Goal: Task Accomplishment & Management: Manage account settings

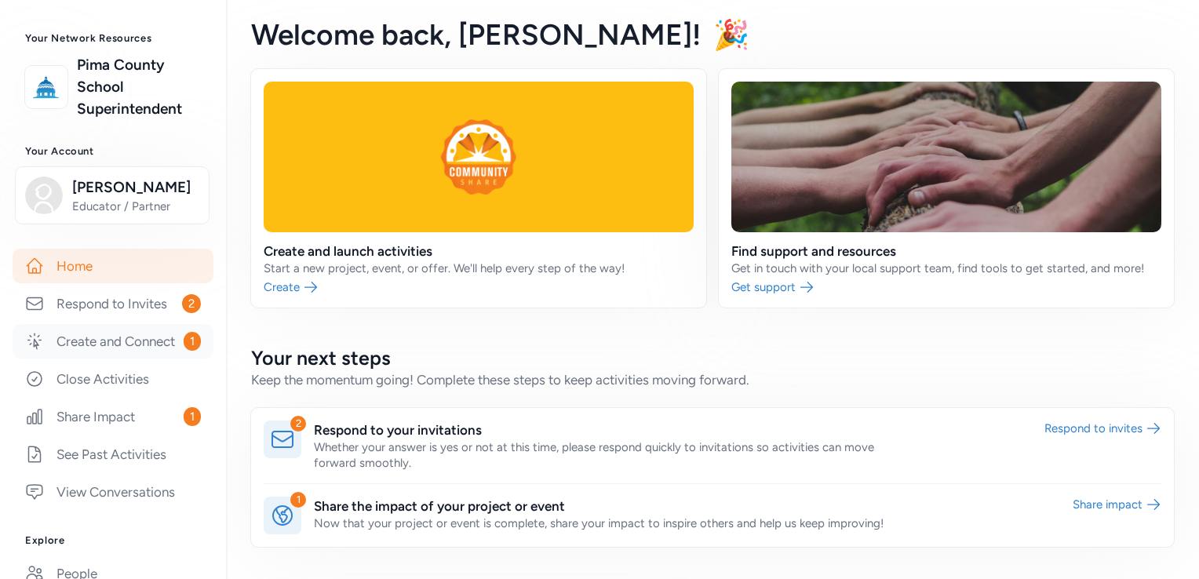
scroll to position [77, 0]
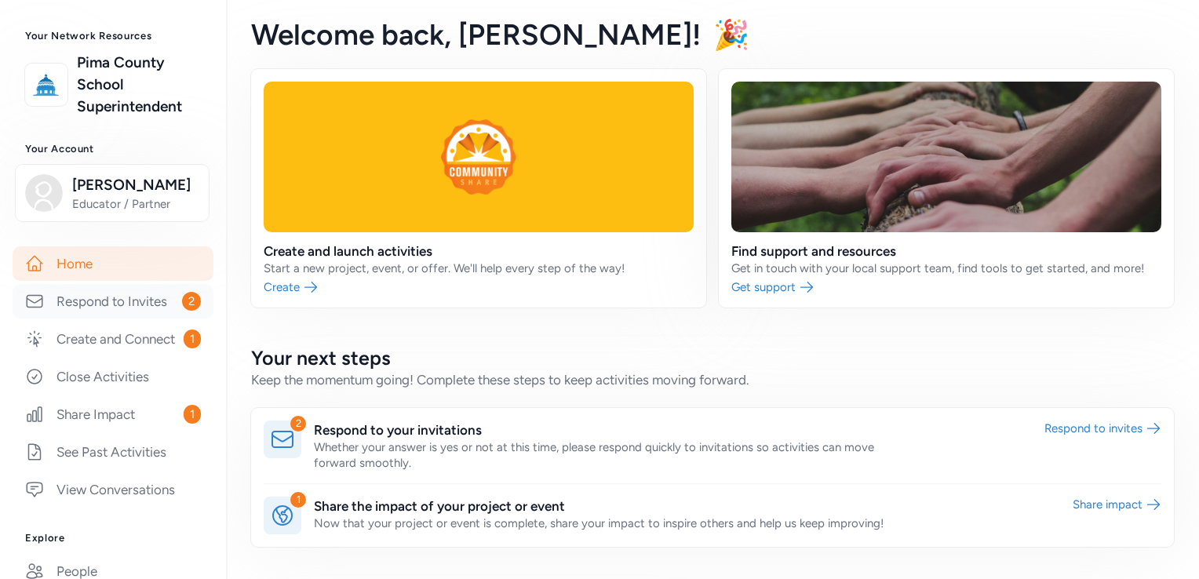
click at [129, 301] on link "Respond to Invites 2" at bounding box center [113, 301] width 201 height 35
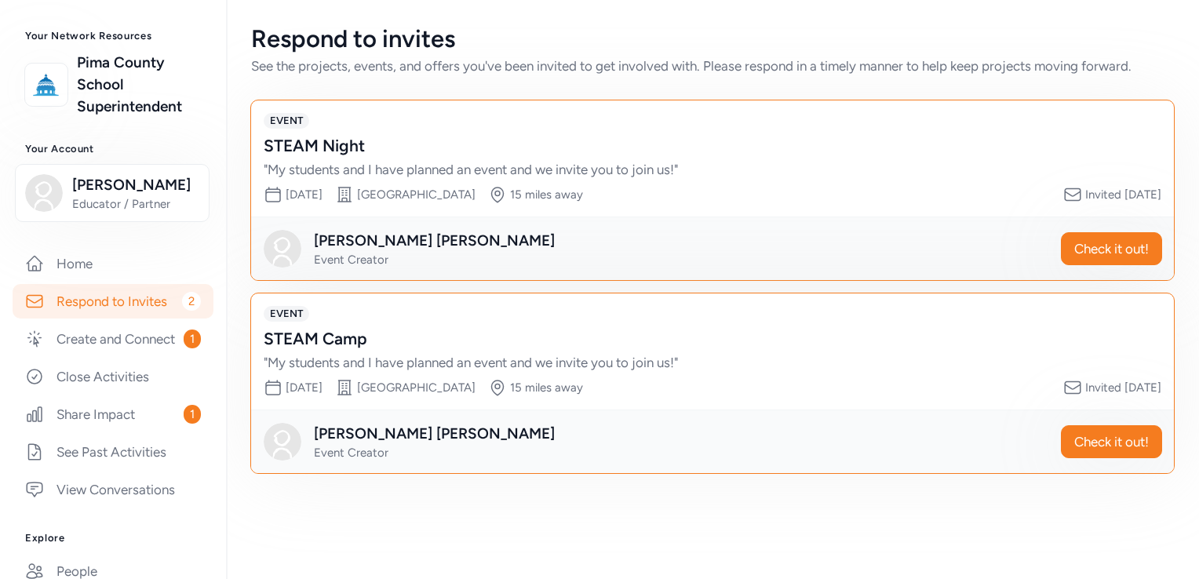
click at [475, 230] on div "[PERSON_NAME] Event Creator" at bounding box center [663, 249] width 798 height 38
click at [425, 436] on div "[PERSON_NAME] Event Creator" at bounding box center [663, 442] width 798 height 38
click at [469, 109] on div "EVENT STEAM Night " My students and I have planned an event and we invite you t…" at bounding box center [712, 158] width 923 height 116
click at [311, 194] on span "[DATE]" at bounding box center [304, 195] width 37 height 14
click at [312, 198] on span "[DATE]" at bounding box center [304, 195] width 37 height 14
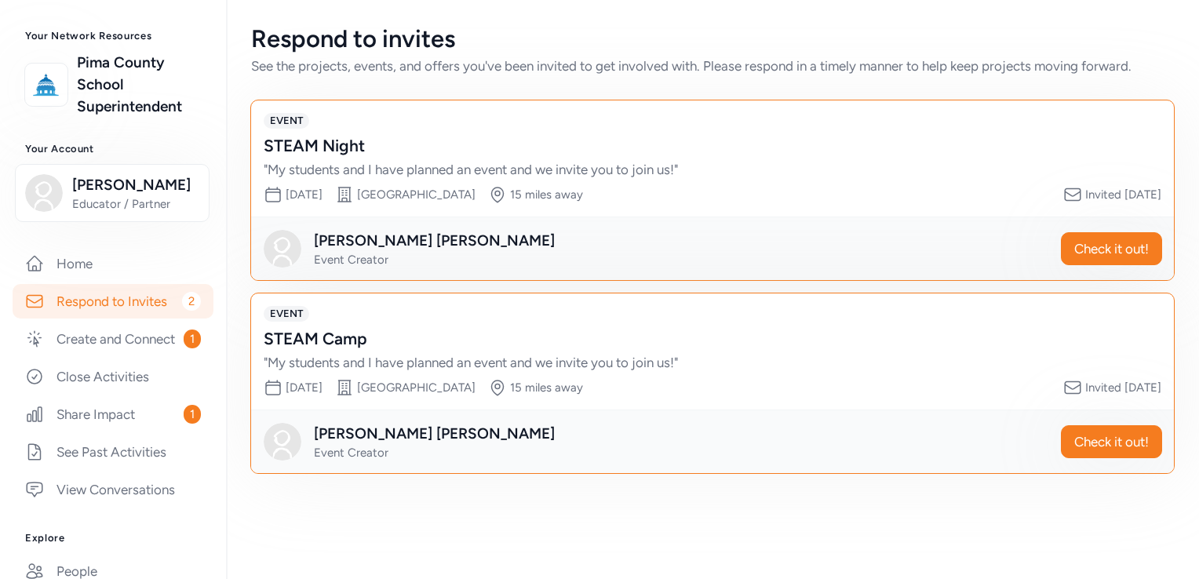
click at [343, 259] on span "Event Creator" at bounding box center [351, 260] width 75 height 14
click at [1075, 250] on span "Check it out!" at bounding box center [1112, 248] width 75 height 19
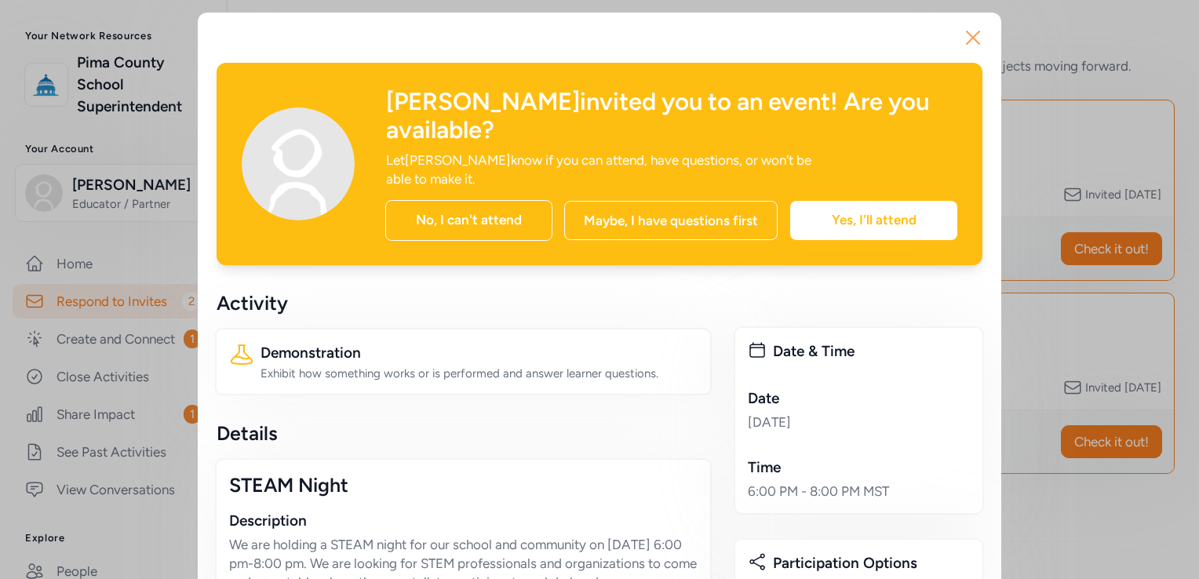
click at [967, 46] on icon "button" at bounding box center [973, 37] width 25 height 25
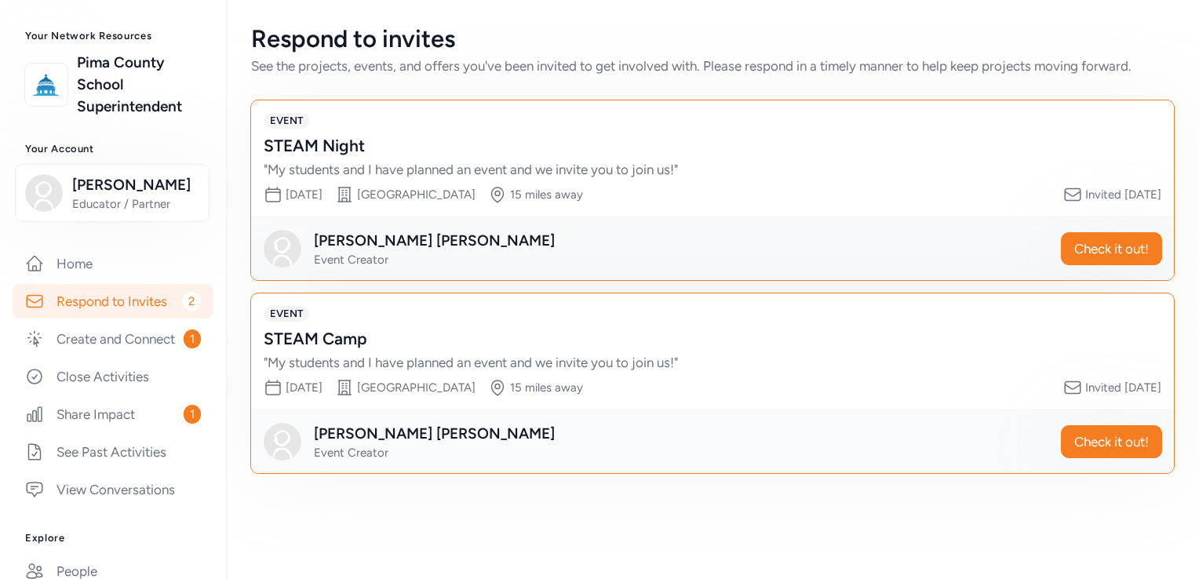
click at [966, 63] on icon "button" at bounding box center [955, 75] width 24 height 24
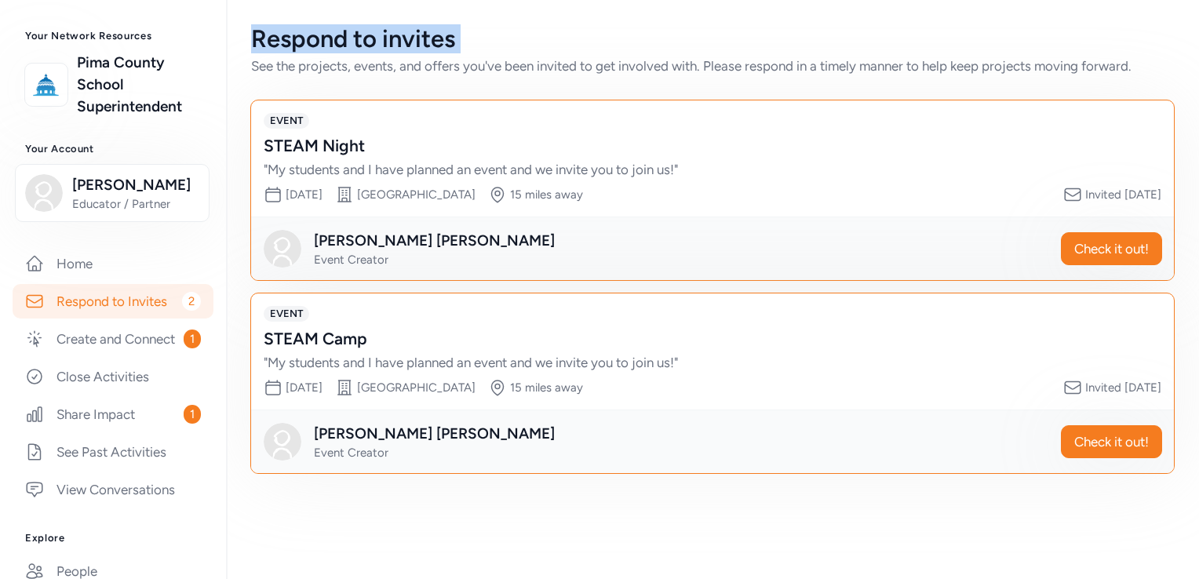
click at [967, 46] on div "Respond to invites" at bounding box center [712, 39] width 923 height 28
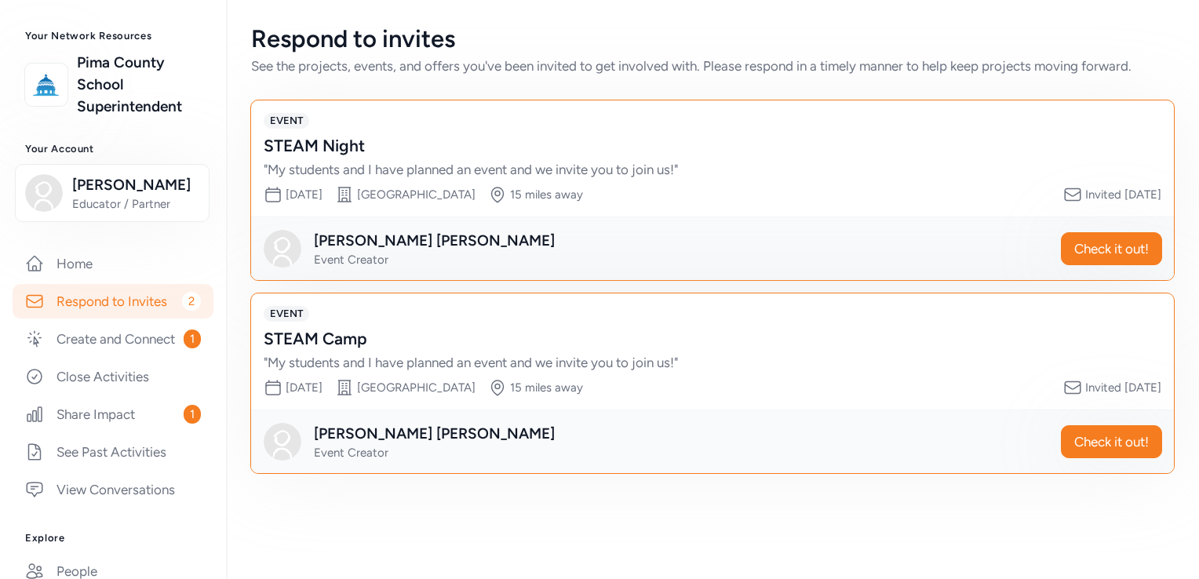
click at [714, 77] on div "Respond to invites See the projects, events, and offers you've been invited to …" at bounding box center [712, 249] width 973 height 499
drag, startPoint x: 515, startPoint y: 385, endPoint x: 367, endPoint y: 397, distance: 148.1
click at [367, 397] on div "EVENT STEAM Camp " My students and I have planned an event and we invite you to…" at bounding box center [712, 352] width 923 height 116
click at [534, 488] on div "Respond to invites See the projects, events, and offers you've been invited to …" at bounding box center [712, 249] width 973 height 499
click at [1075, 434] on span "Check it out!" at bounding box center [1112, 442] width 75 height 19
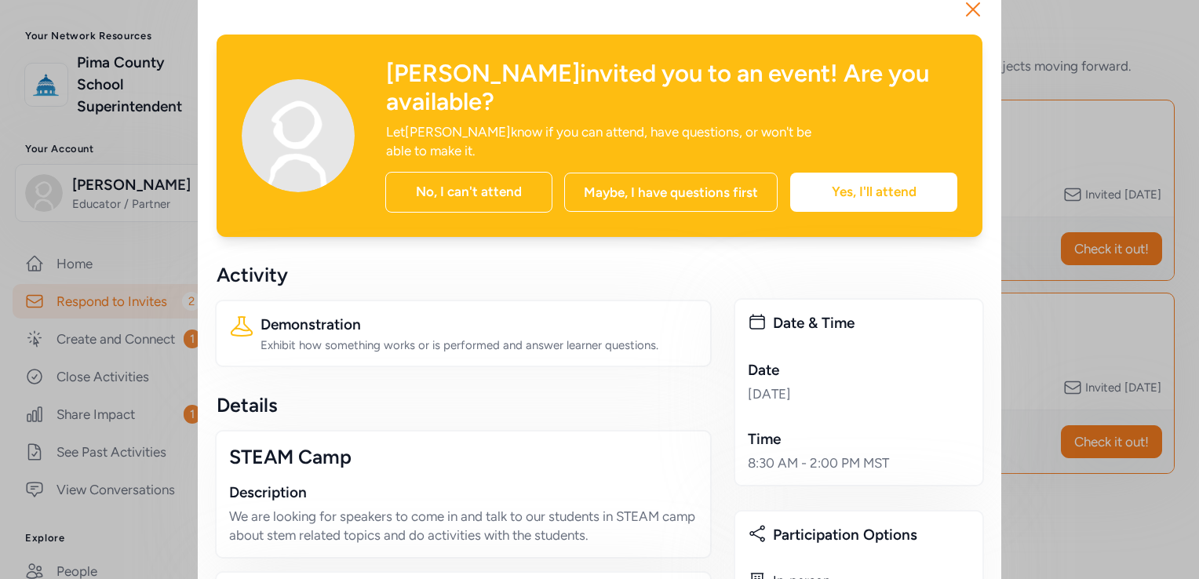
scroll to position [41, 0]
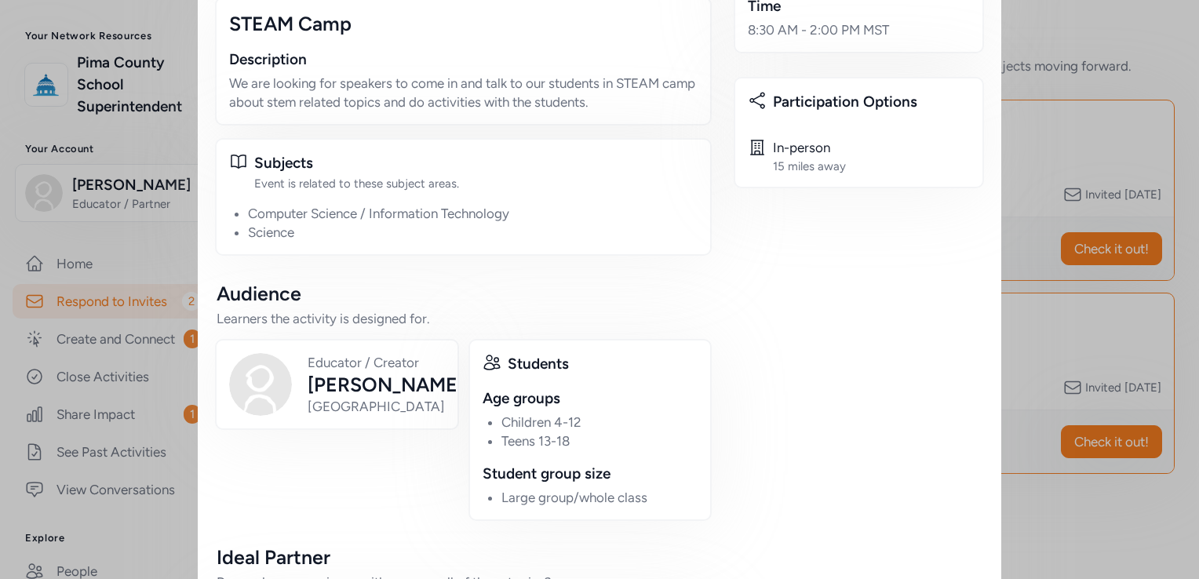
click at [704, 378] on div "Students Age groups Children 4-12 Teens 13-18 Student group size Large group/wh…" at bounding box center [591, 430] width 244 height 182
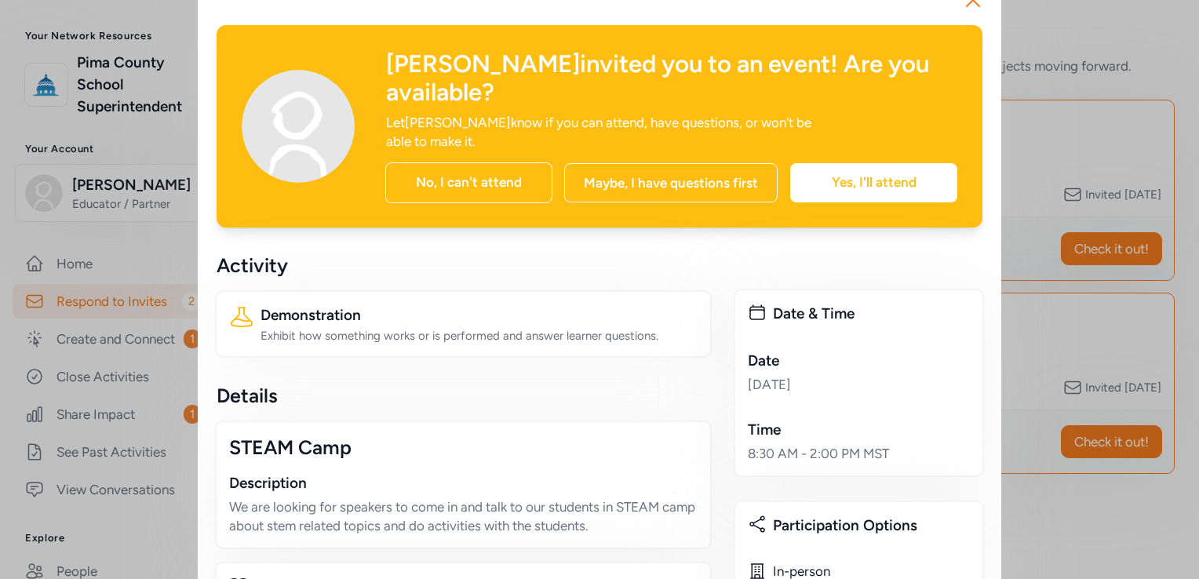
scroll to position [0, 0]
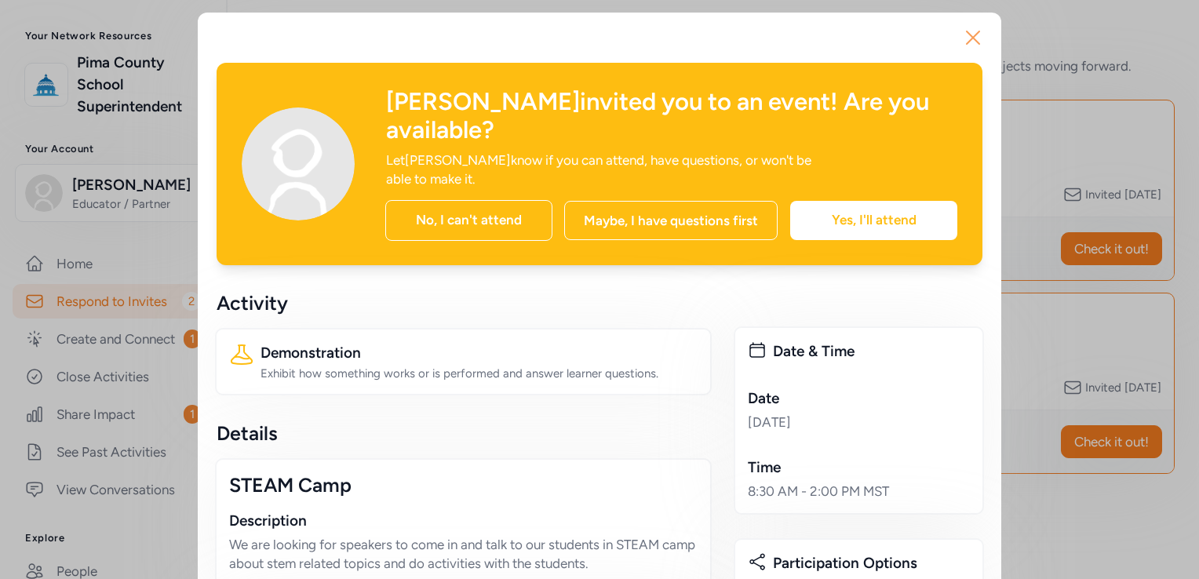
click at [973, 42] on icon "button" at bounding box center [973, 37] width 25 height 25
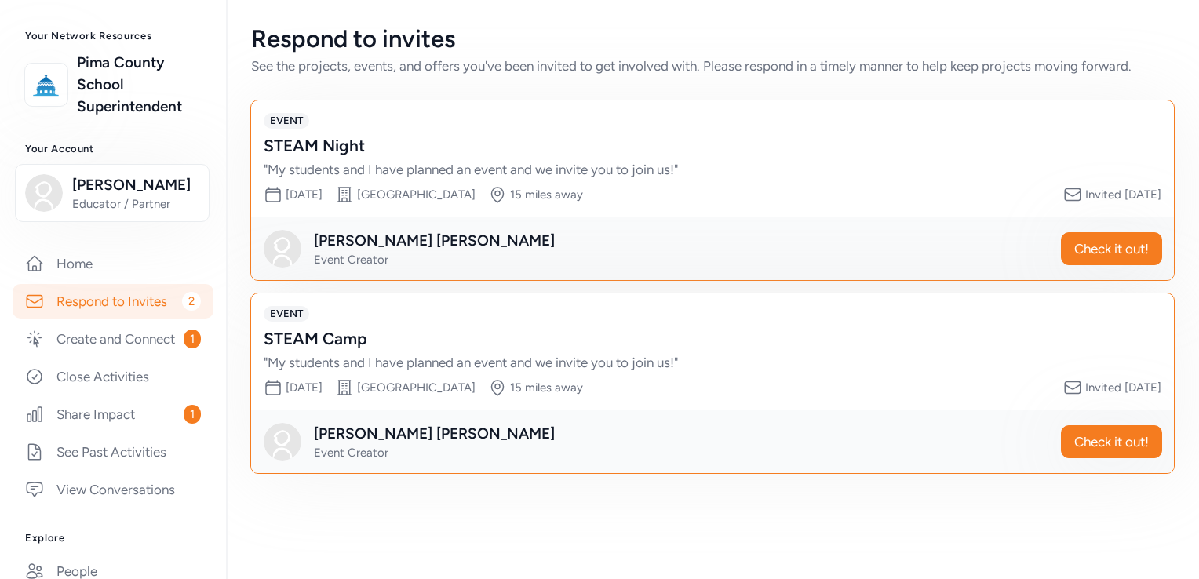
click at [758, 290] on div "EVENT STEAM Night " My students and I have planned an event and we invite you t…" at bounding box center [712, 287] width 923 height 374
drag, startPoint x: 758, startPoint y: 290, endPoint x: 900, endPoint y: 301, distance: 142.5
click at [900, 301] on div "EVENT STEAM Night " My students and I have planned an event and we invite you t…" at bounding box center [712, 287] width 923 height 374
click at [900, 301] on div "EVENT STEAM Camp " My students and I have planned an event and we invite you to…" at bounding box center [712, 352] width 923 height 116
click at [1141, 240] on span "Check it out!" at bounding box center [1112, 248] width 75 height 19
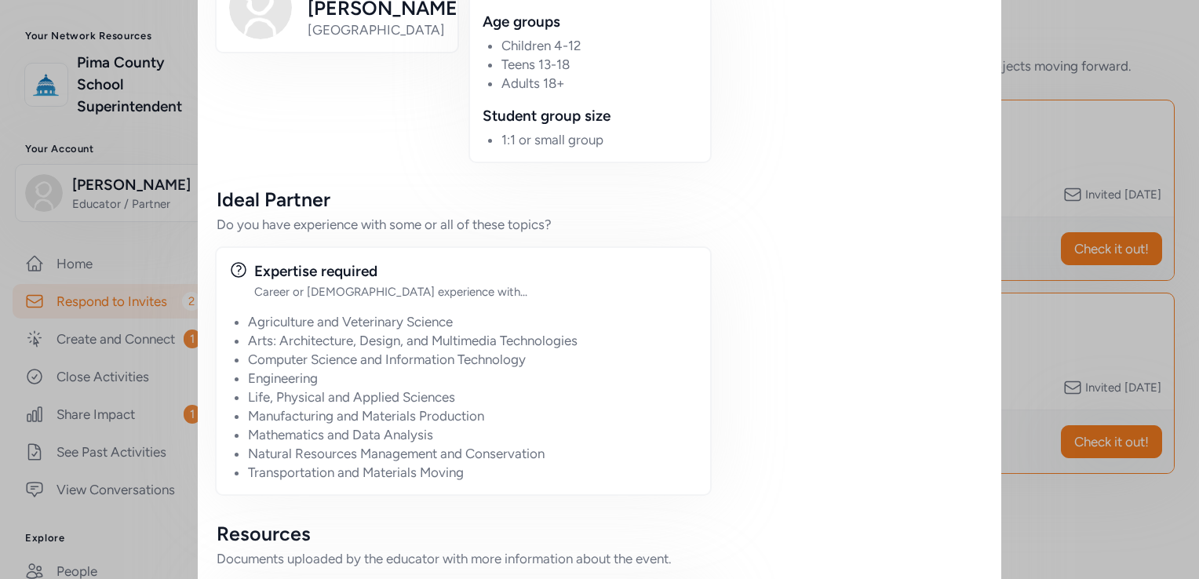
scroll to position [958, 0]
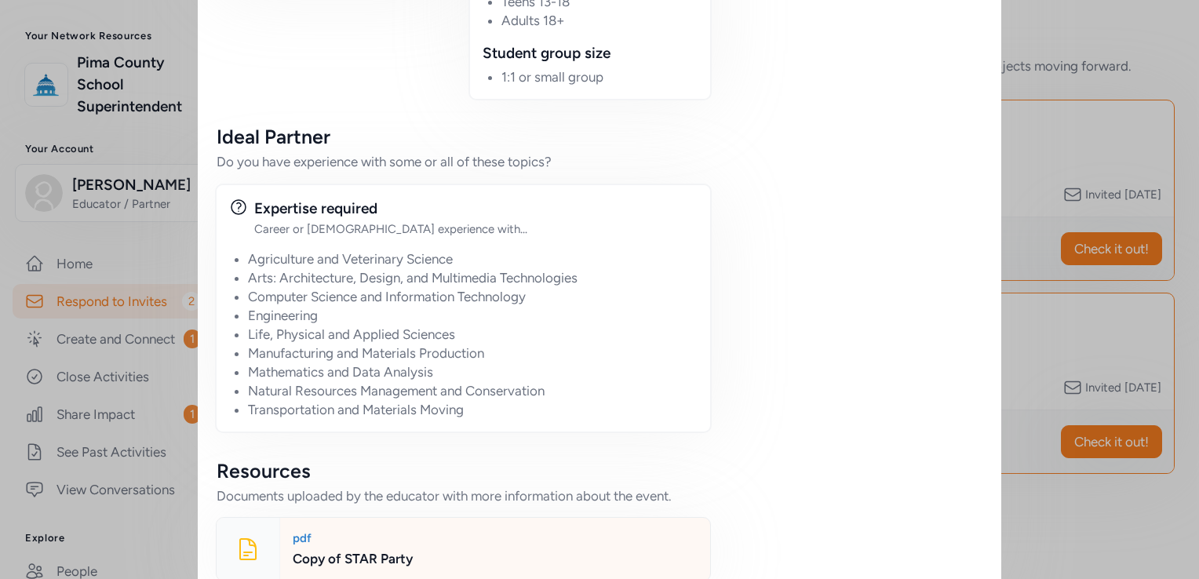
click at [360, 518] on div "pdf Copy of STAR Party" at bounding box center [494, 549] width 431 height 63
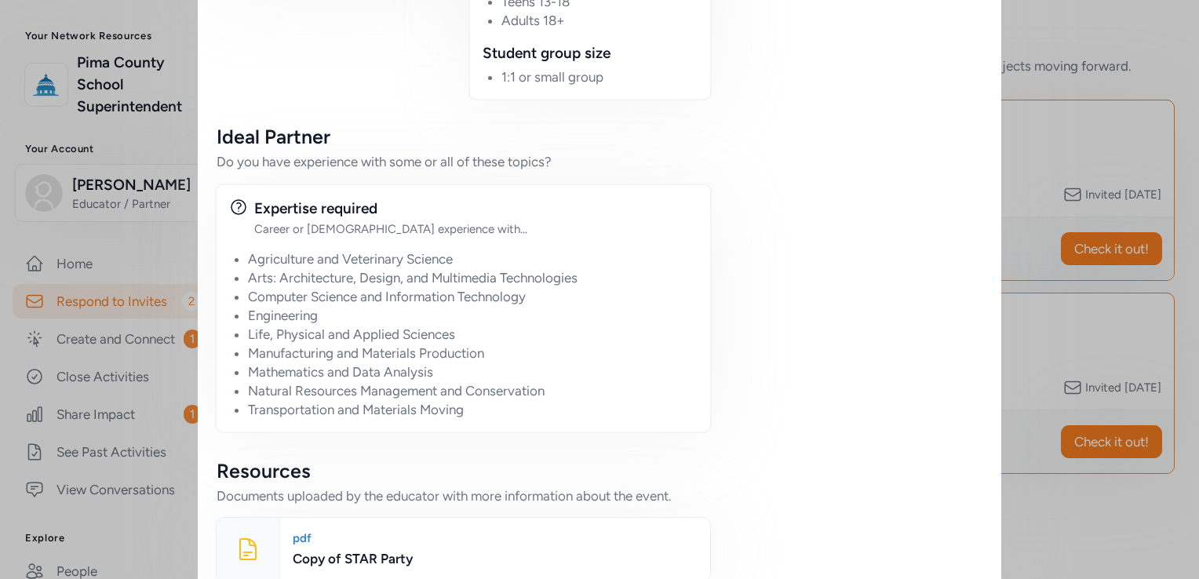
drag, startPoint x: 743, startPoint y: 281, endPoint x: 838, endPoint y: 215, distance: 116.3
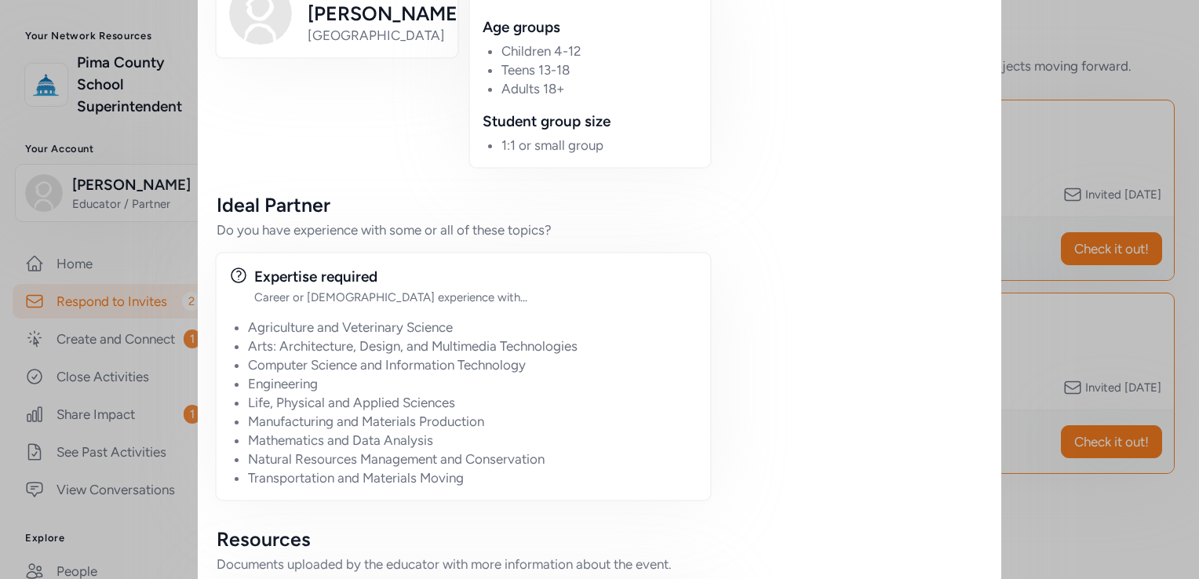
click at [838, 215] on div "Date & Time Date [DATE] Time 6:00 PM - 8:00 PM MST Participation Options In-per…" at bounding box center [859, 44] width 247 height 1210
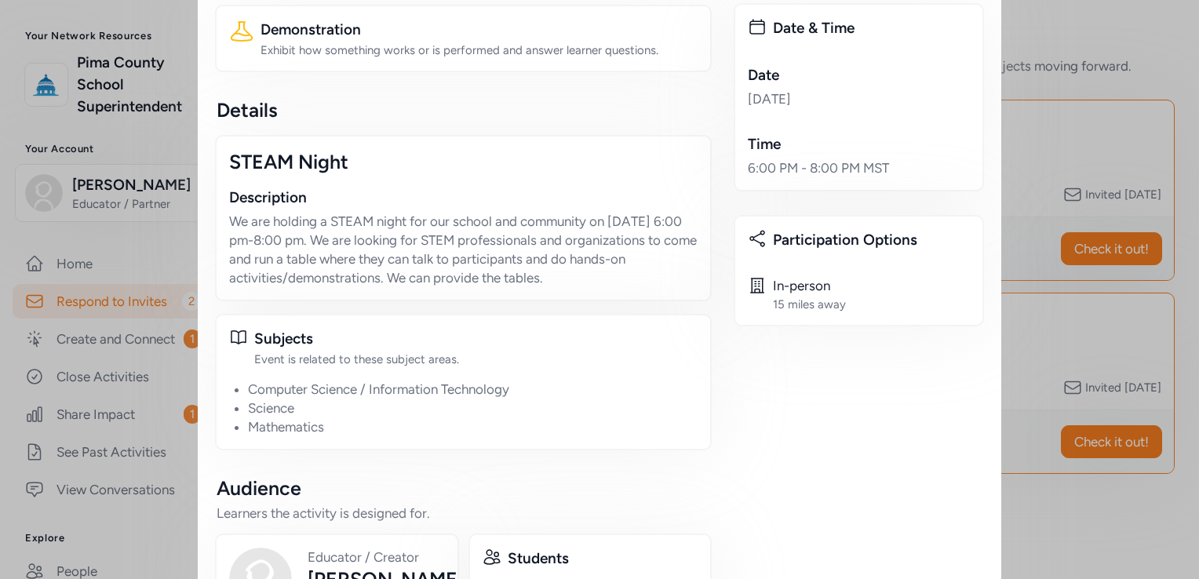
scroll to position [0, 0]
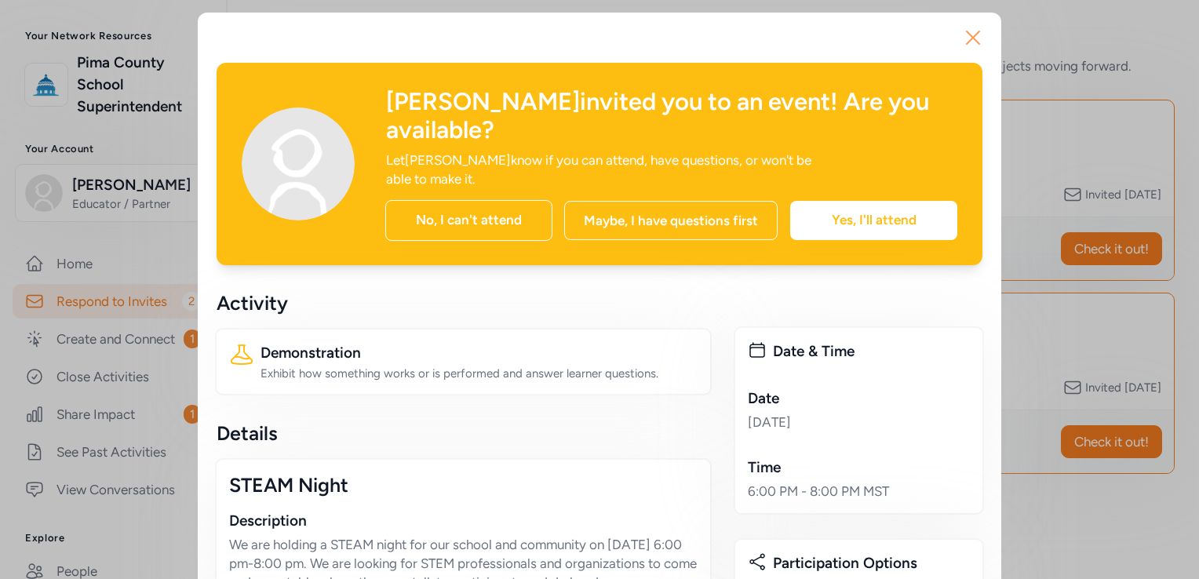
click at [961, 34] on icon "button" at bounding box center [973, 37] width 25 height 25
